Goal: Find specific page/section: Find specific page/section

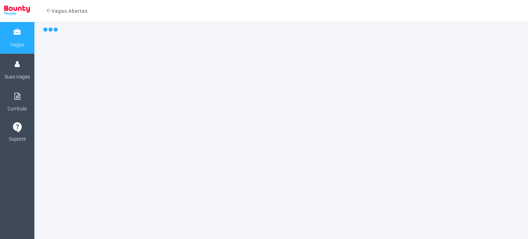
click at [25, 8] on img at bounding box center [17, 11] width 26 height 11
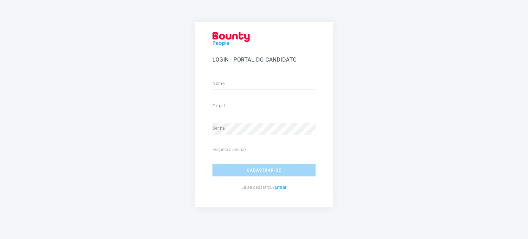
click at [139, 66] on div "Login - Portal do Candidato Nome E-mail Senha Esqueci a senha? Cadastrar-se Já …" at bounding box center [264, 120] width 515 height 196
